Goal: Find specific page/section: Find specific page/section

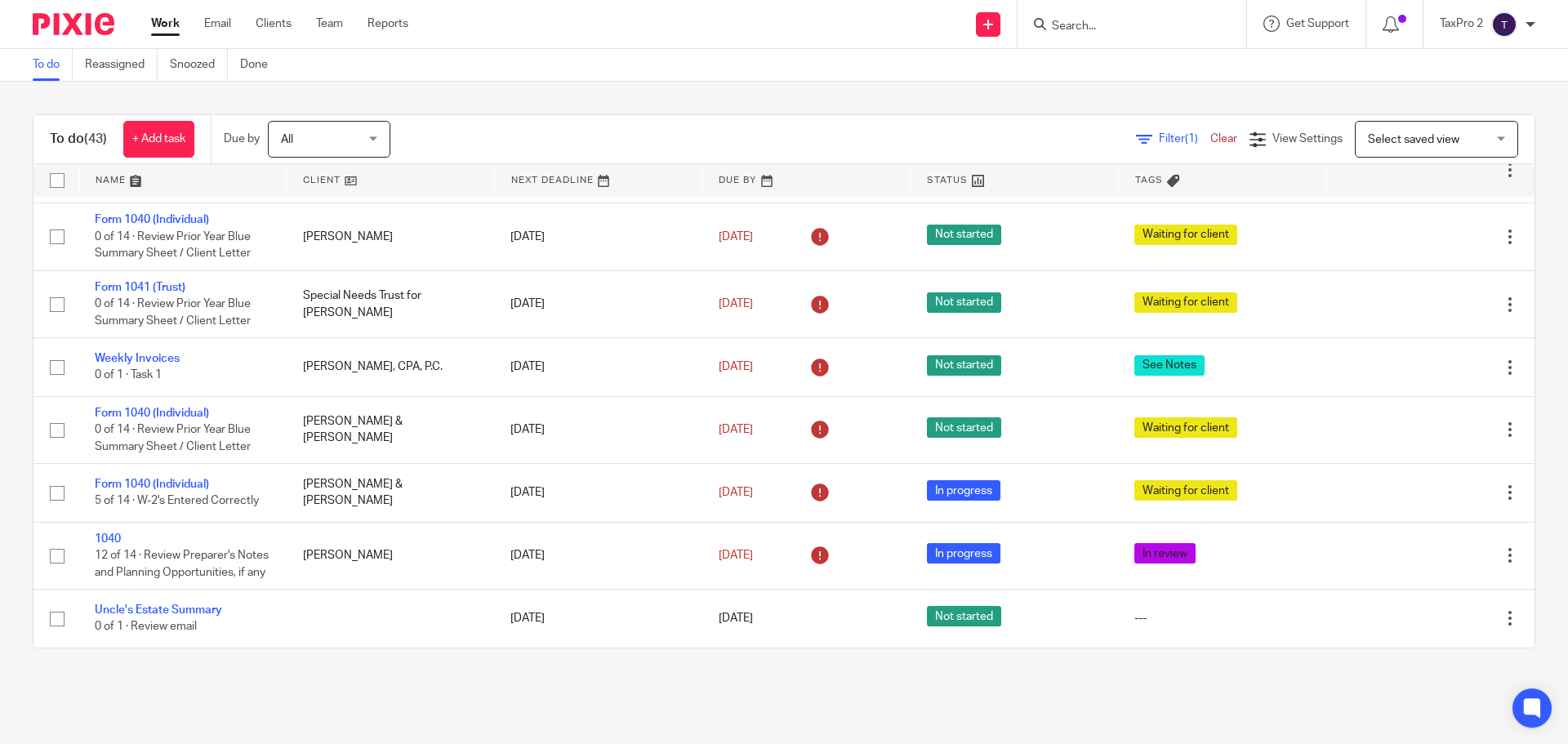
scroll to position [2804, 0]
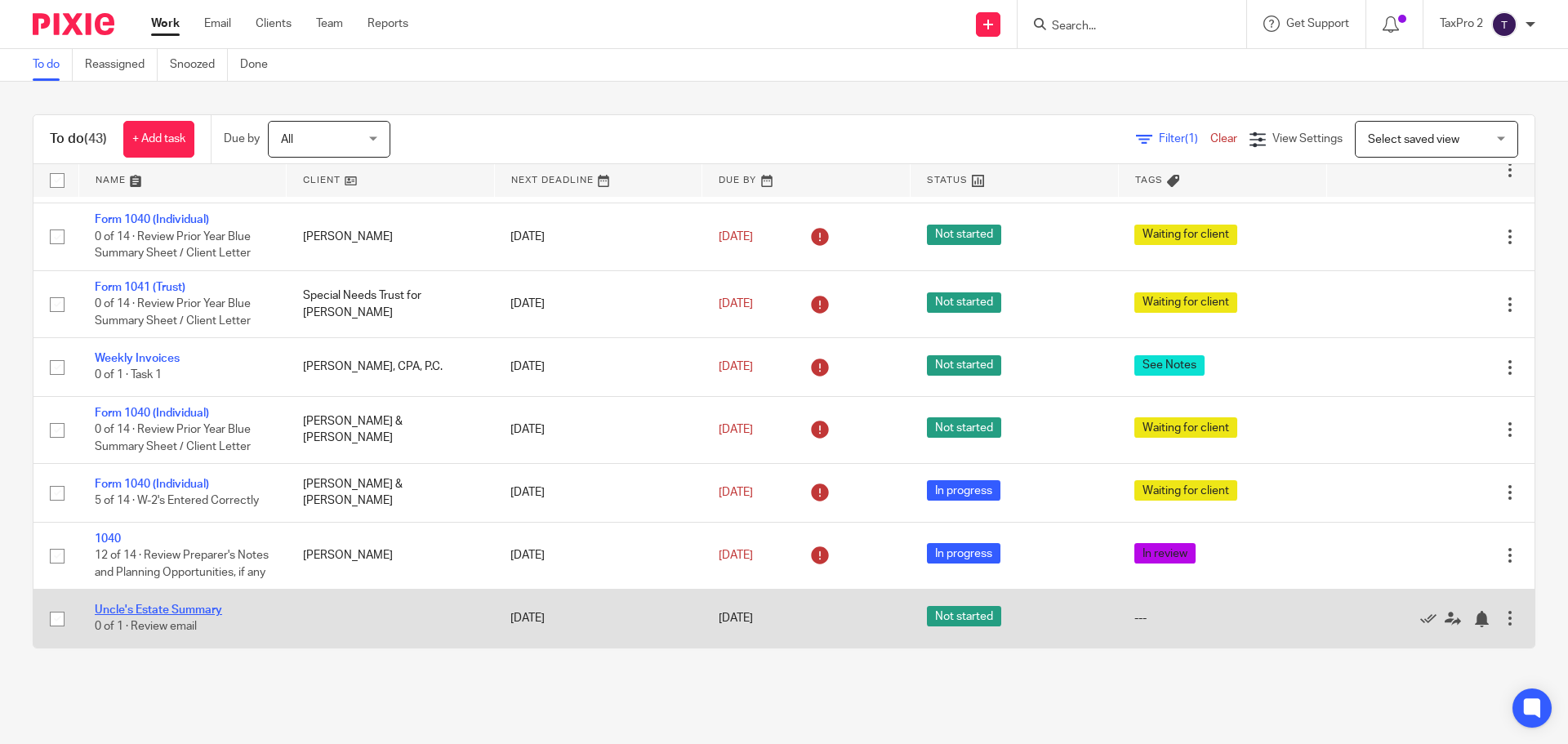
click at [210, 611] on link "Uncle's Estate Summary" at bounding box center [158, 610] width 127 height 12
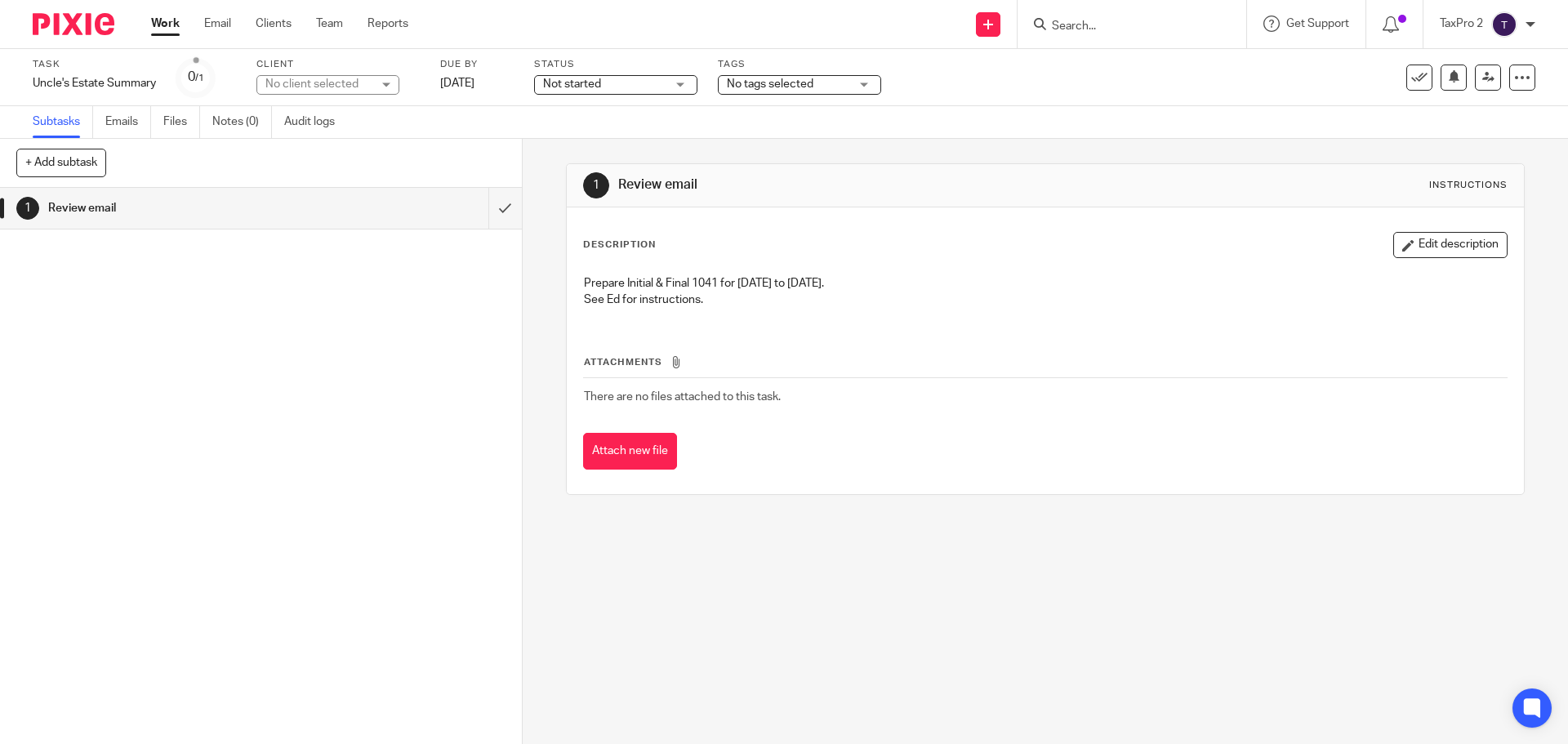
click at [172, 21] on link "Work" at bounding box center [165, 23] width 28 height 16
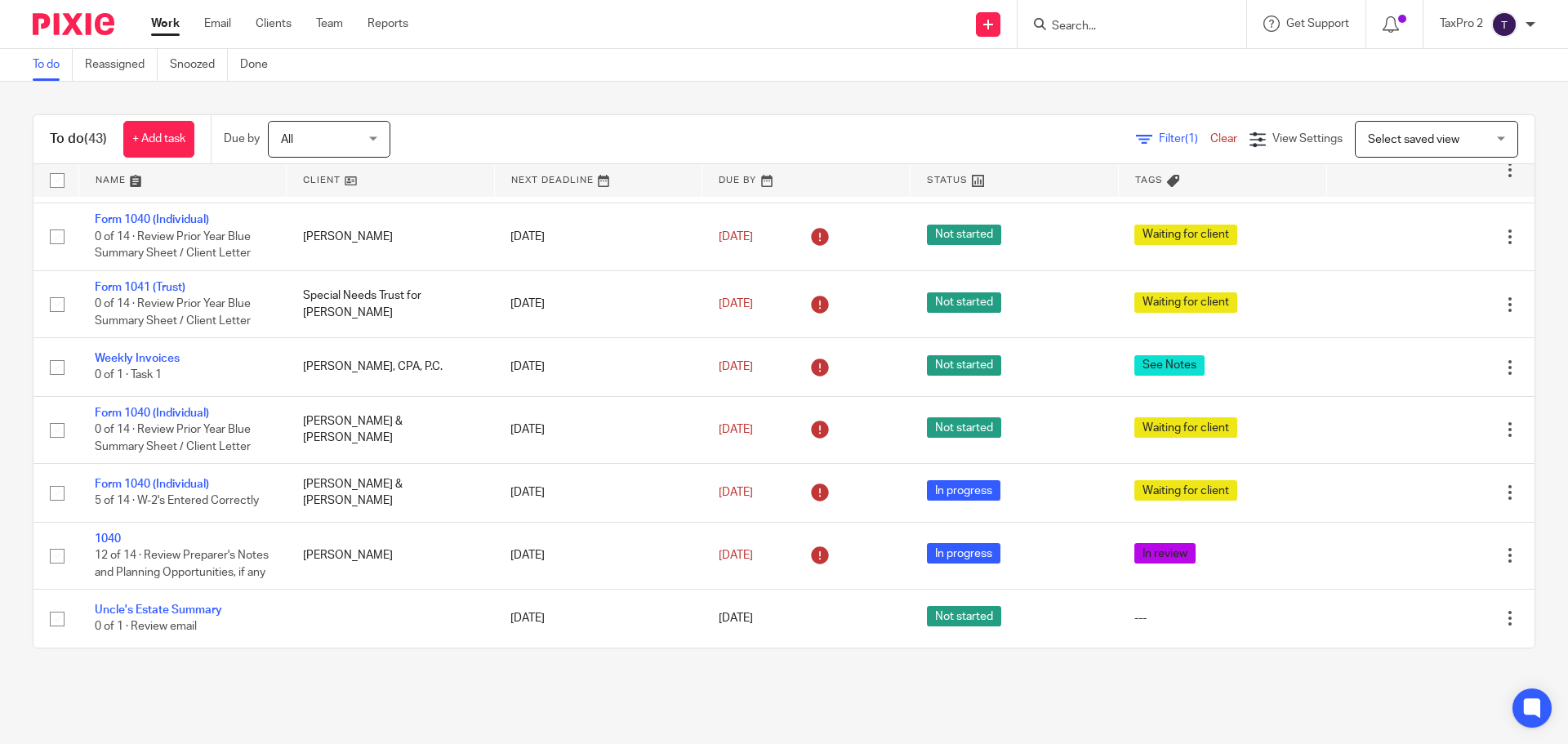
scroll to position [2804, 0]
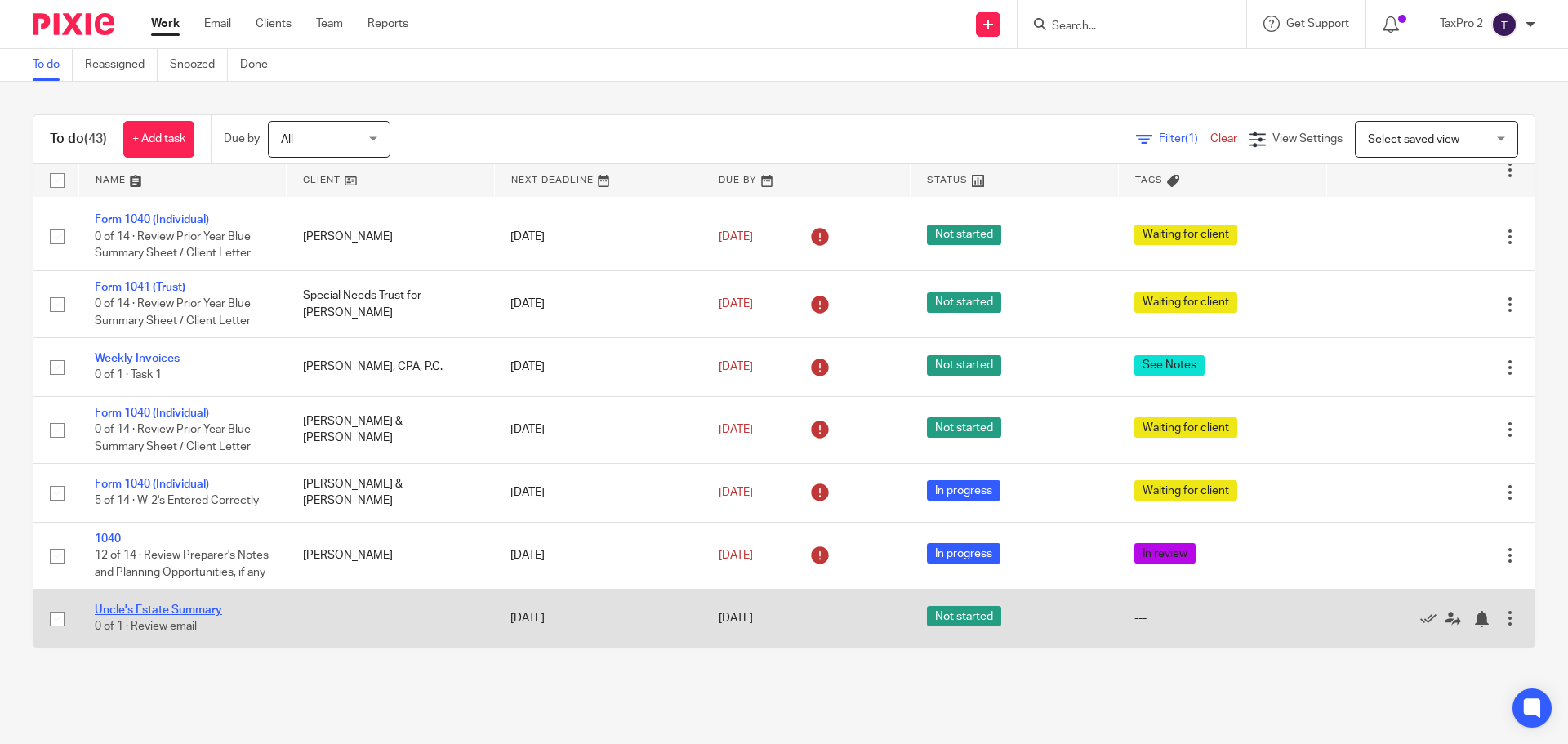
click at [161, 606] on link "Uncle's Estate Summary" at bounding box center [158, 610] width 127 height 12
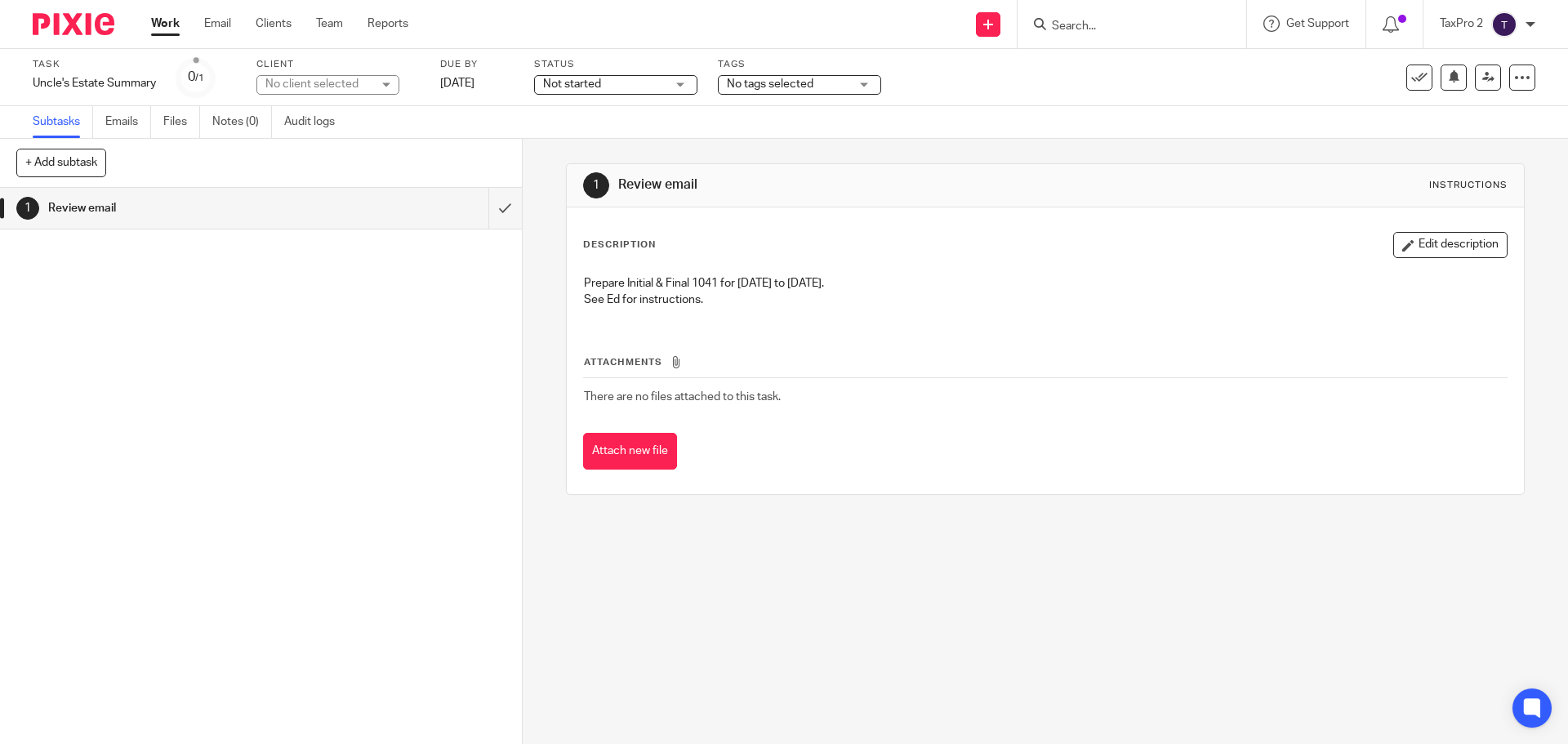
click at [1068, 17] on form at bounding box center [1137, 24] width 174 height 20
click at [1068, 29] on input "Search" at bounding box center [1123, 27] width 147 height 15
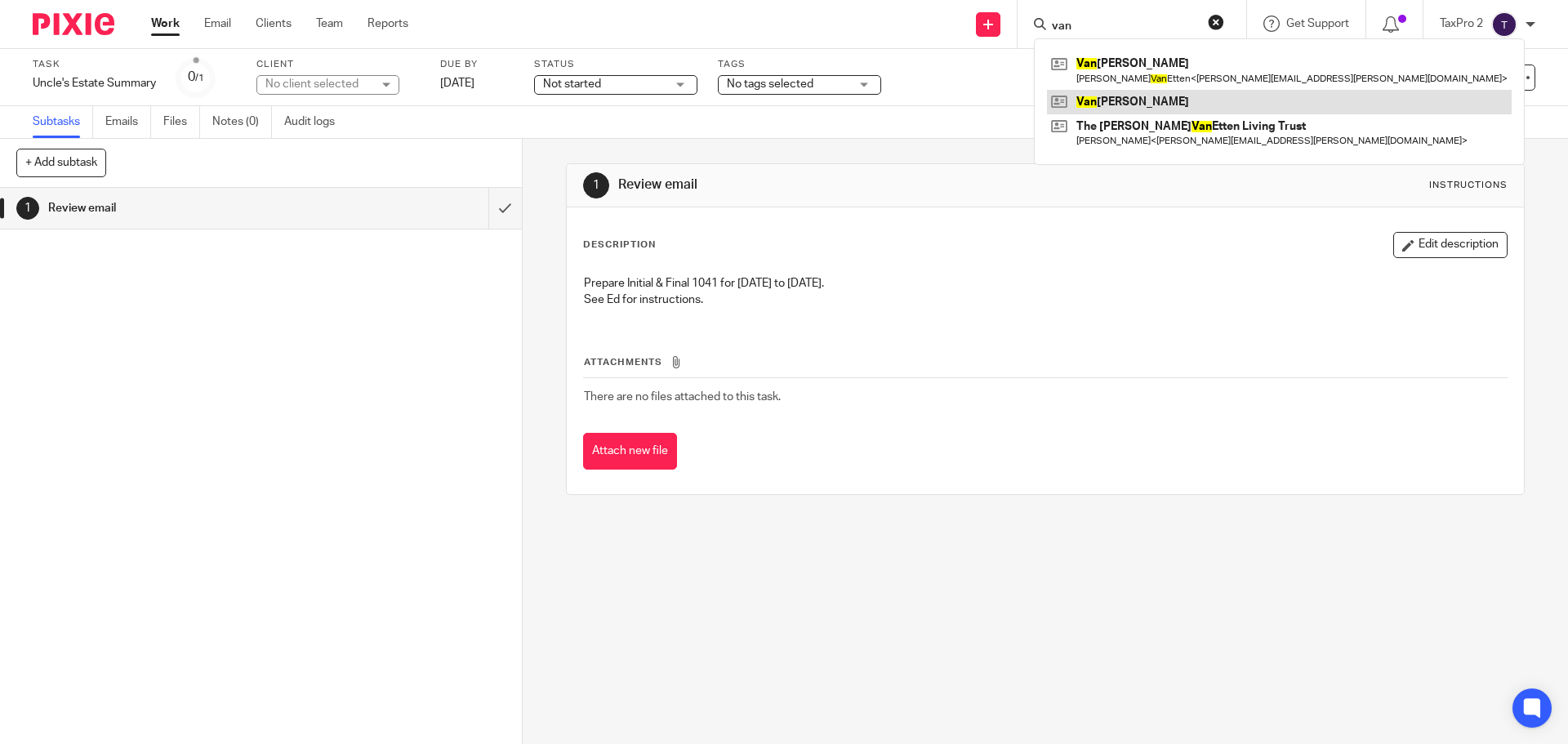
type input "van"
click at [1107, 95] on link at bounding box center [1279, 102] width 465 height 25
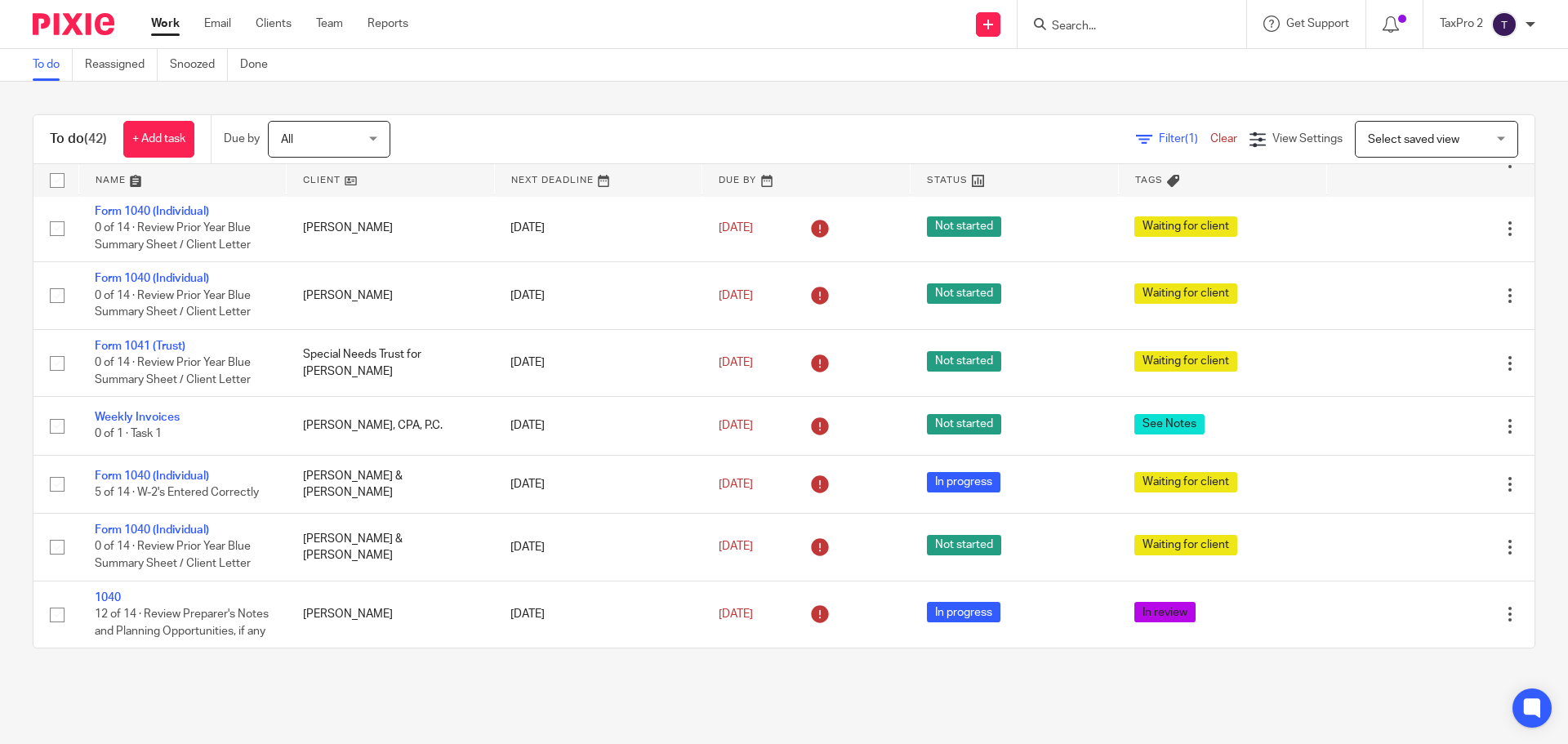
scroll to position [2745, 0]
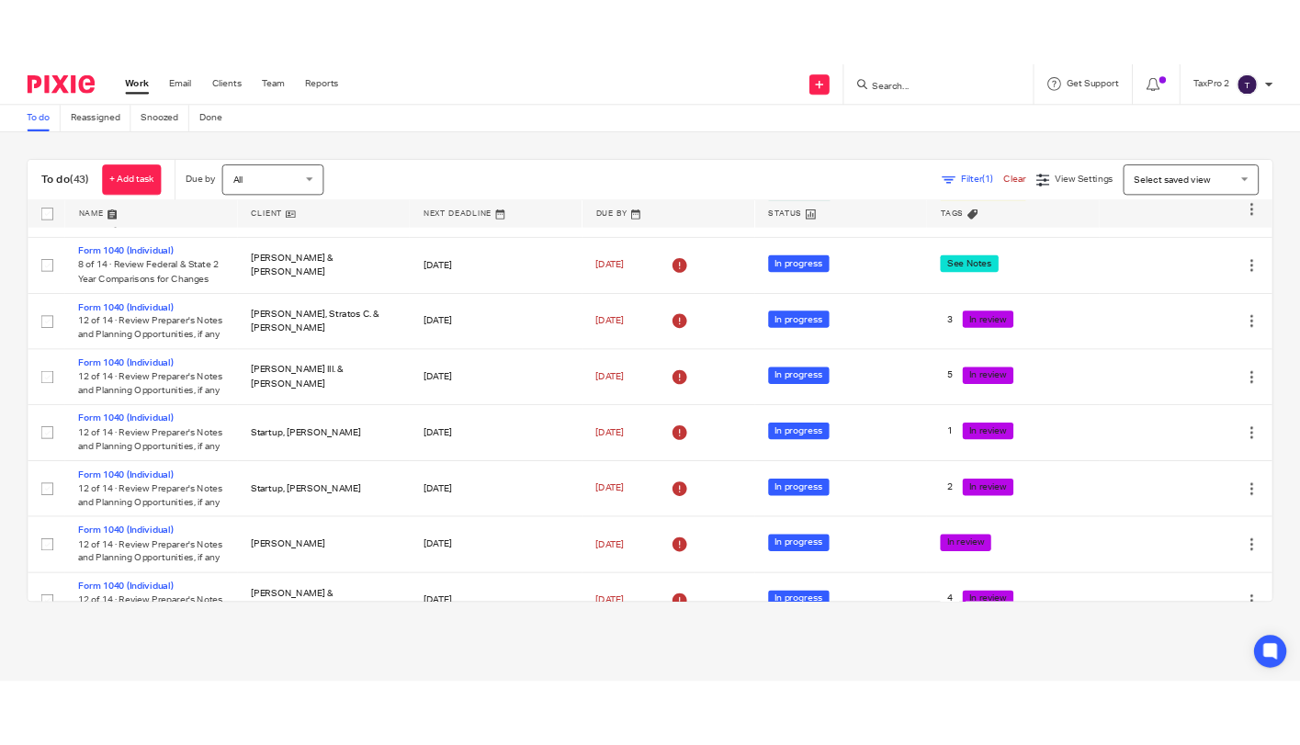
scroll to position [3154, 0]
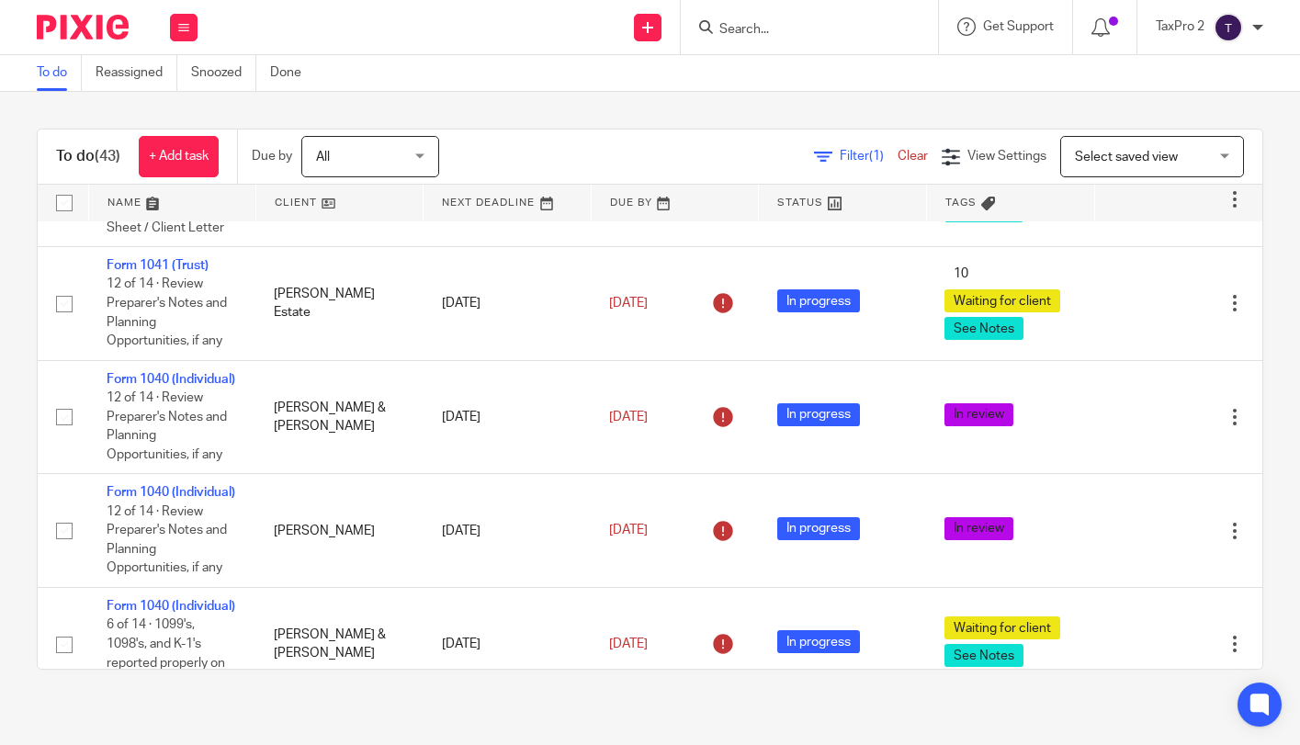
click at [758, 32] on input "Search" at bounding box center [799, 30] width 165 height 17
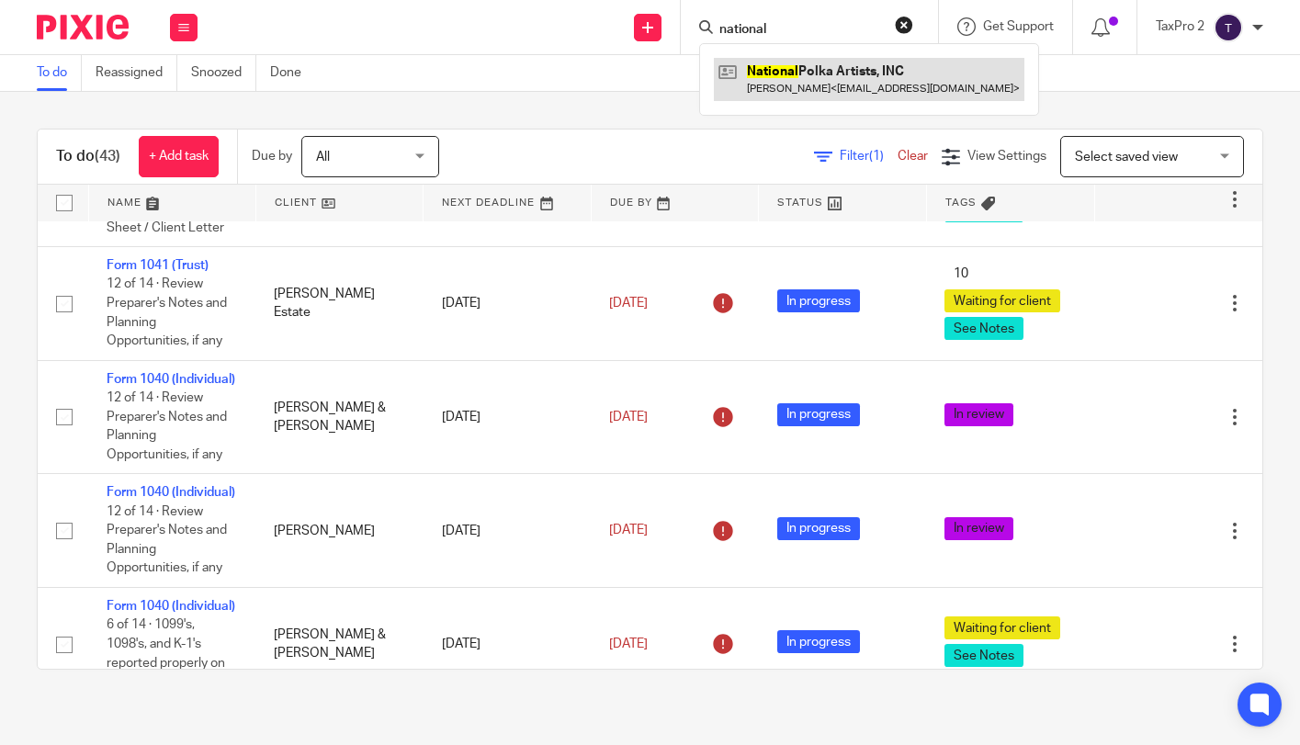
type input "national"
click at [796, 74] on link at bounding box center [869, 79] width 310 height 42
